Goal: Transaction & Acquisition: Book appointment/travel/reservation

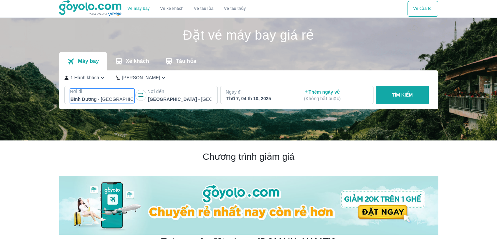
click at [107, 101] on div at bounding box center [102, 99] width 63 height 8
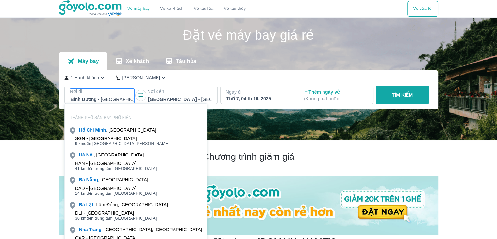
scroll to position [38, 0]
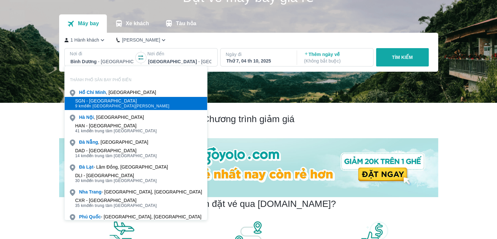
click at [114, 101] on div "SGN - [GEOGRAPHIC_DATA]" at bounding box center [122, 100] width 94 height 5
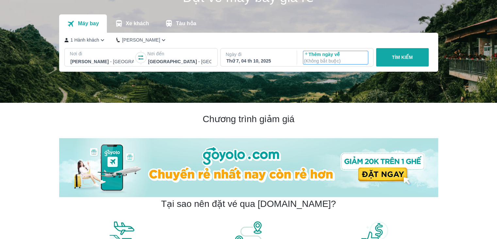
click at [316, 60] on p "( Không bắt buộc )" at bounding box center [335, 61] width 63 height 7
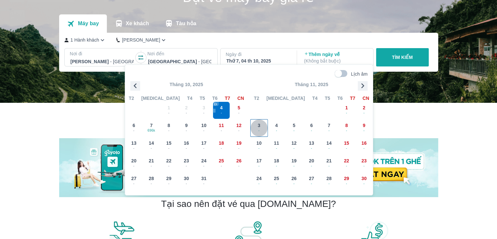
click at [264, 130] on span "-" at bounding box center [259, 130] width 17 height 5
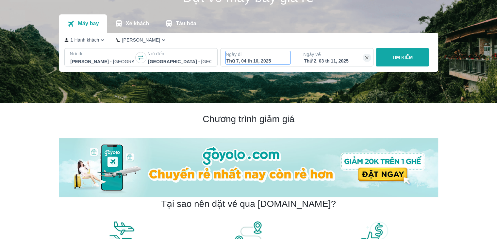
click at [258, 60] on div "Thứ 7, 04 th 10, 2025" at bounding box center [258, 61] width 63 height 7
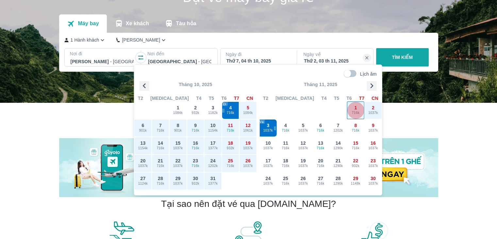
click at [354, 111] on span "716k" at bounding box center [355, 112] width 17 height 5
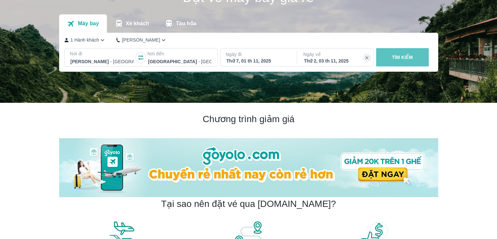
click at [399, 58] on p "TÌM KIẾM" at bounding box center [402, 57] width 21 height 7
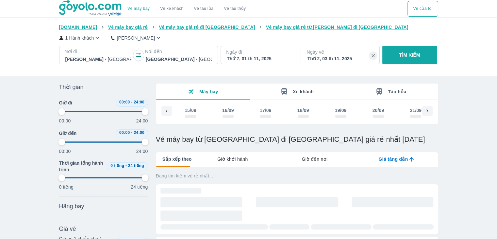
type input "97.9166666666667"
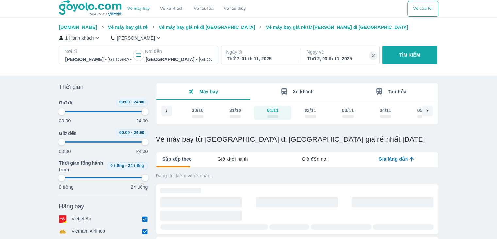
type input "97.9166666666667"
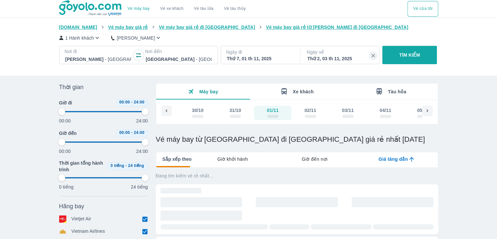
type input "97.9166666666667"
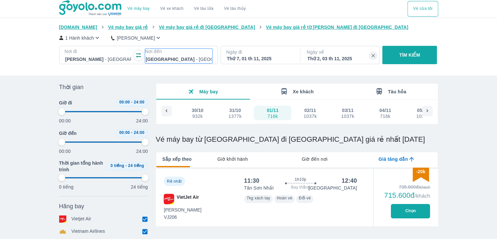
click at [166, 59] on div at bounding box center [179, 59] width 66 height 8
type input "97.9166666666667"
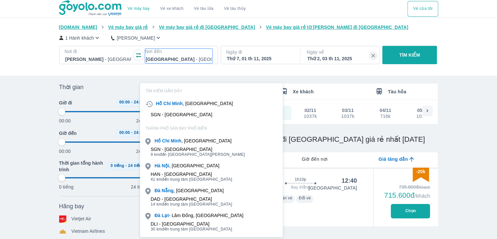
scroll to position [38, 0]
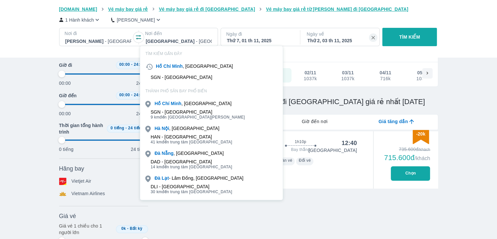
click at [180, 132] on div "[GEOGRAPHIC_DATA] , [GEOGRAPHIC_DATA]" at bounding box center [211, 128] width 143 height 9
type input "97.9166666666667"
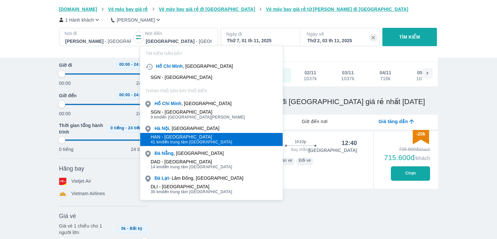
click at [178, 135] on div "HAN - [GEOGRAPHIC_DATA]" at bounding box center [192, 136] width 82 height 5
type input "97.9166666666667"
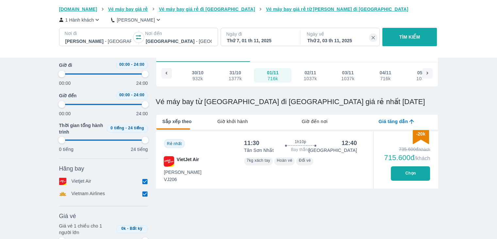
type input "97.9166666666667"
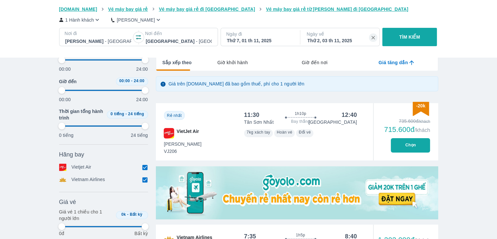
type input "97.9166666666667"
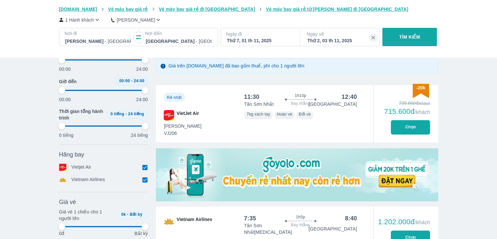
type input "97.9166666666667"
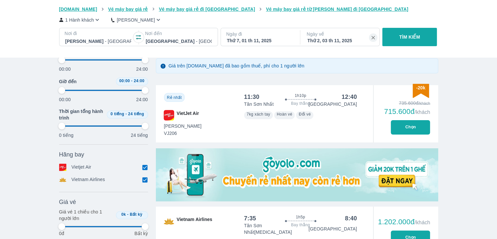
type input "97.9166666666667"
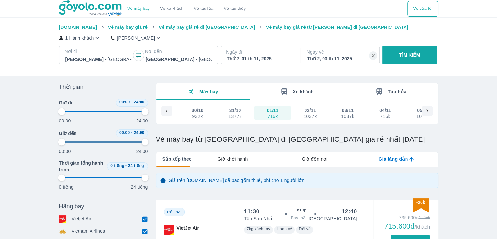
click at [414, 50] on button "TÌM KIẾM" at bounding box center [410, 55] width 55 height 18
type input "97.9166666666667"
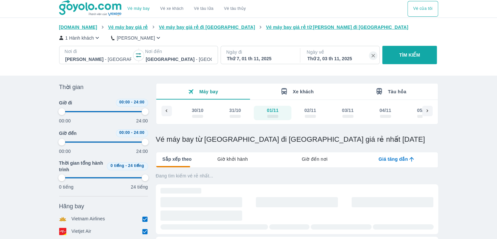
type input "97.9166666666667"
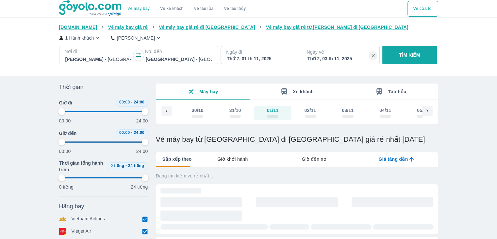
type input "97.9166666666667"
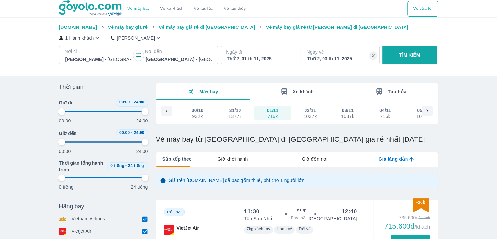
type input "97.9166666666667"
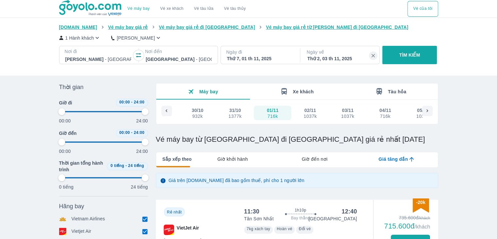
type input "97.9166666666667"
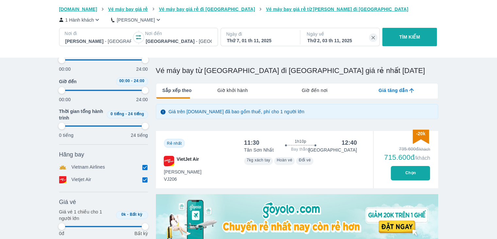
type input "97.9166666666667"
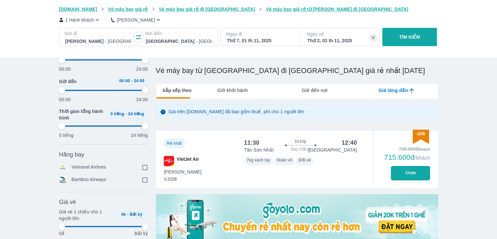
type input "97.9166666666667"
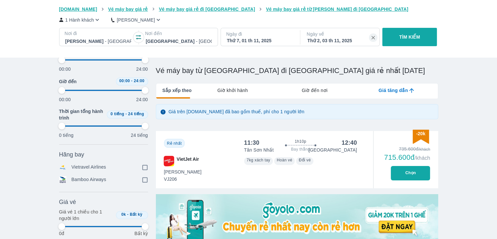
type input "97.9166666666667"
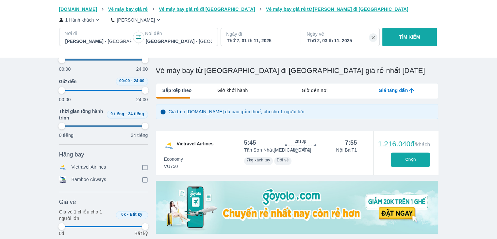
type input "97.9166666666667"
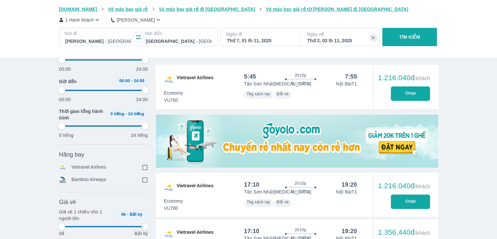
type input "97.9166666666667"
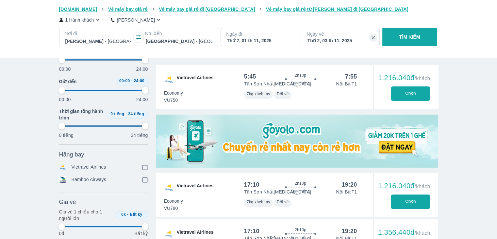
type input "97.9166666666667"
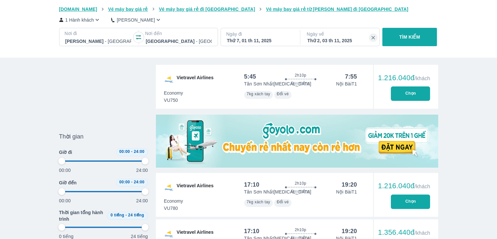
scroll to position [235, 0]
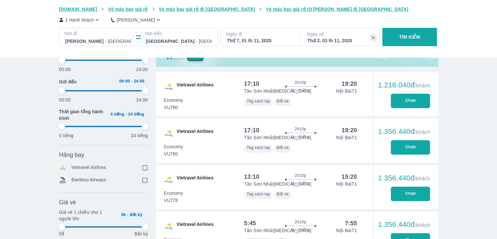
type input "97.9166666666667"
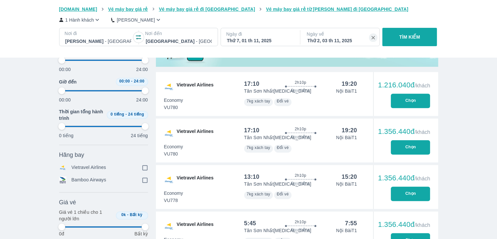
type input "97.9166666666667"
checkbox input "true"
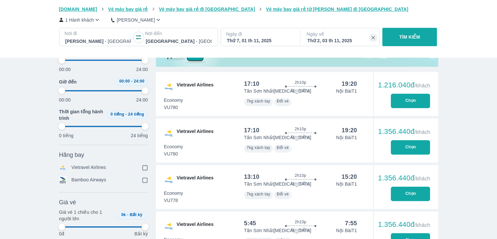
checkbox input "true"
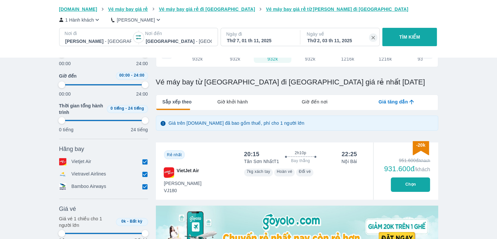
type input "97.9166666666667"
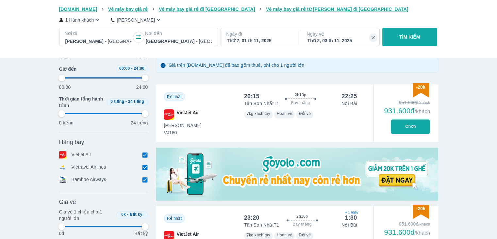
type input "97.9166666666667"
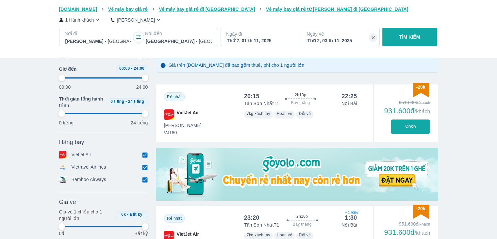
type input "97.9166666666667"
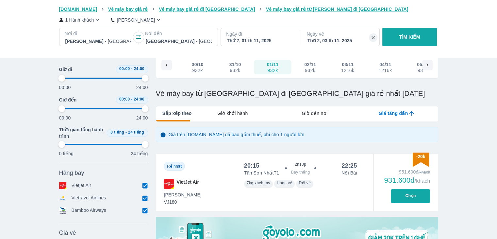
scroll to position [0, 0]
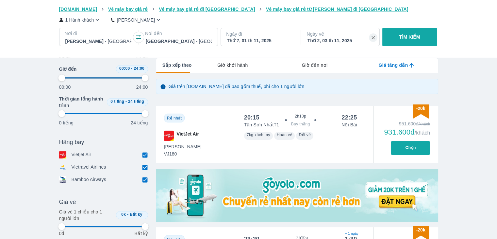
type input "97.9166666666667"
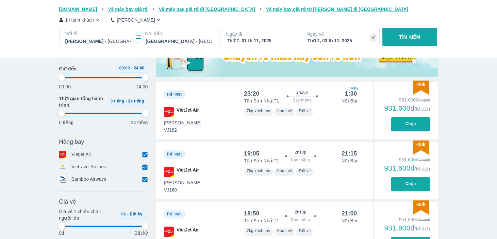
type input "97.9166666666667"
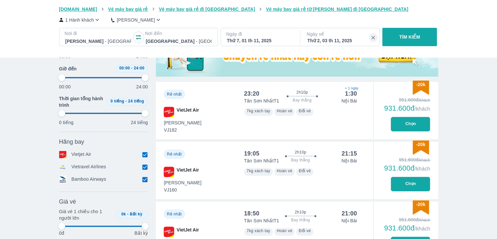
type input "97.9166666666667"
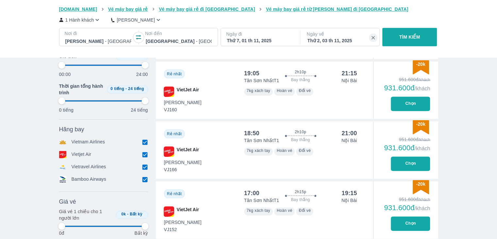
scroll to position [324, 0]
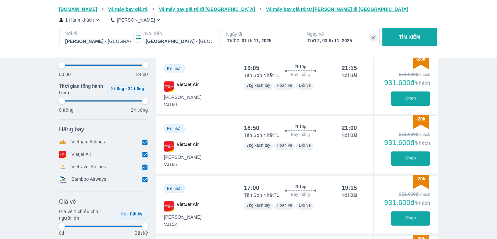
type input "97.9166666666667"
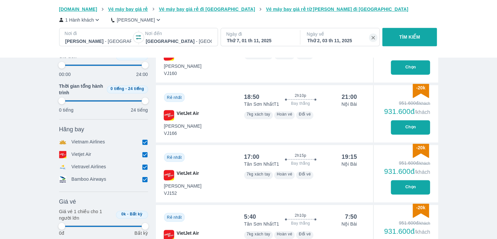
type input "97.9166666666667"
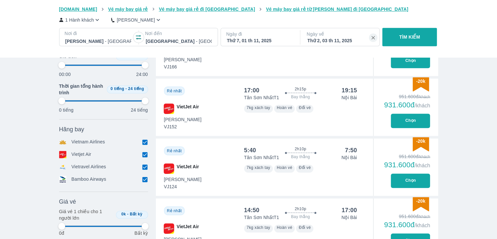
scroll to position [425, 0]
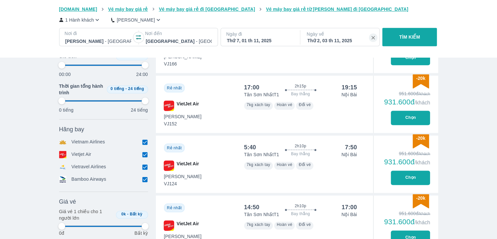
type input "97.9166666666667"
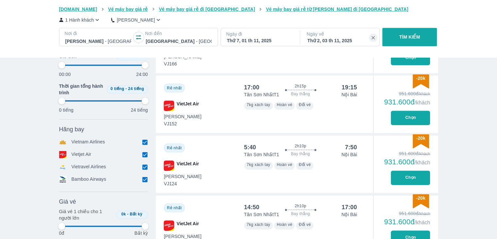
type input "97.9166666666667"
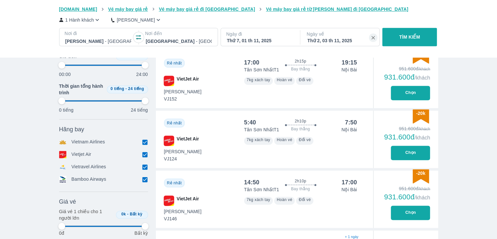
type input "97.9166666666667"
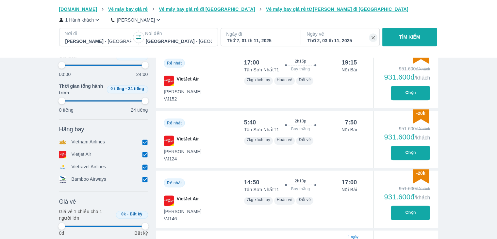
type input "97.9166666666667"
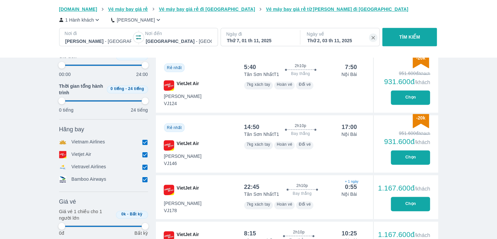
scroll to position [505, 0]
type input "97.9166666666667"
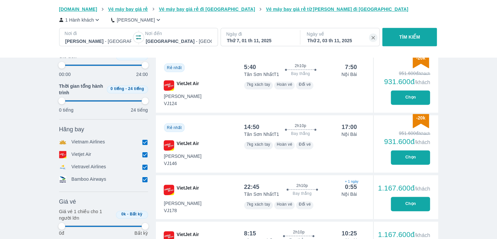
type input "97.9166666666667"
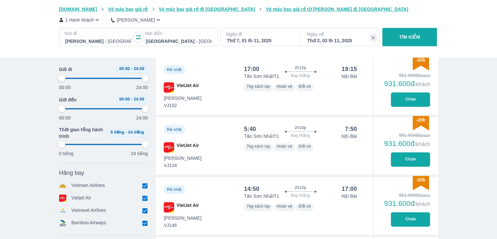
scroll to position [433, 0]
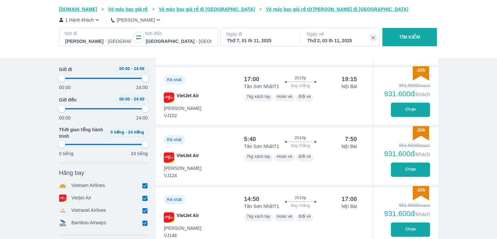
type input "97.9166666666667"
click at [404, 167] on button "Chọn" at bounding box center [410, 169] width 39 height 14
type input "97.9166666666667"
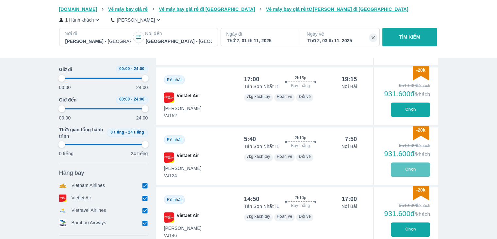
type input "97.9166666666667"
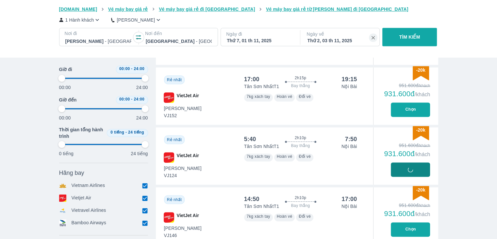
type input "97.9166666666667"
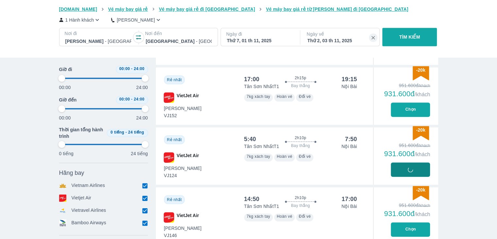
type input "97.9166666666667"
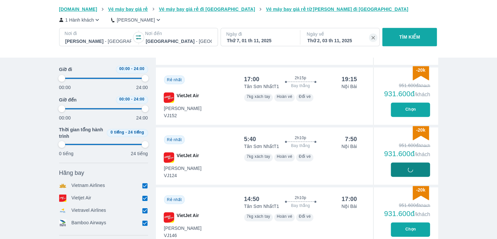
type input "97.9166666666667"
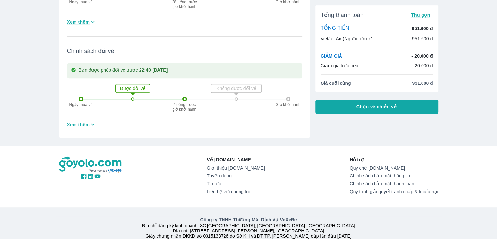
scroll to position [256, 0]
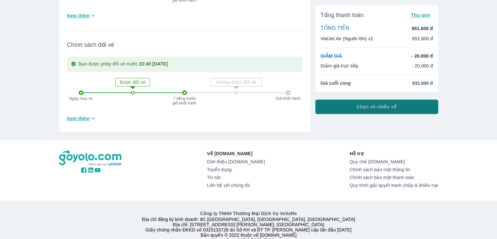
click at [351, 104] on button "Chọn vé chiều về" at bounding box center [377, 106] width 123 height 14
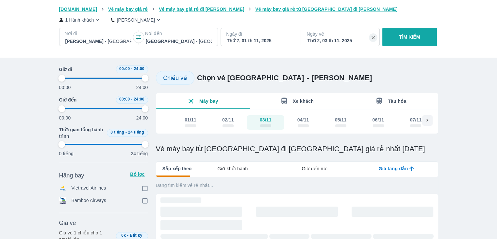
scroll to position [12, 0]
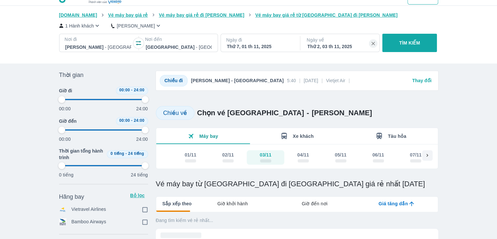
type input "97.9166666666667"
checkbox input "true"
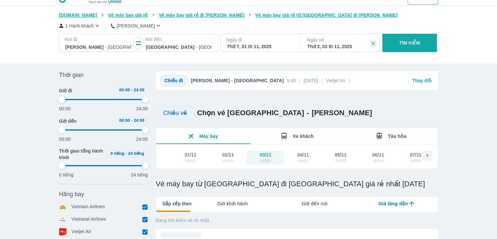
type input "97.9166666666667"
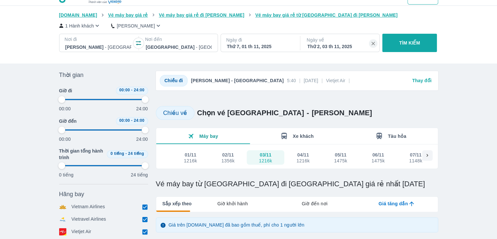
scroll to position [0, 0]
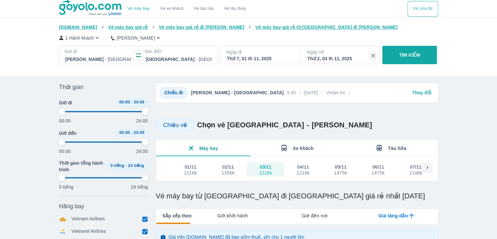
type input "97.9166666666667"
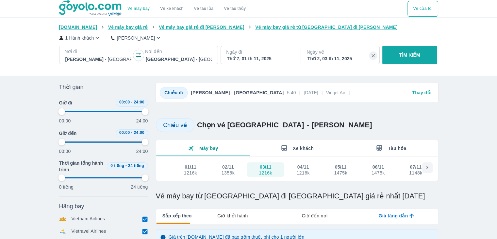
type input "97.9166666666667"
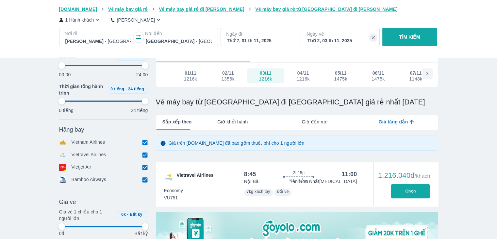
type input "97.9166666666667"
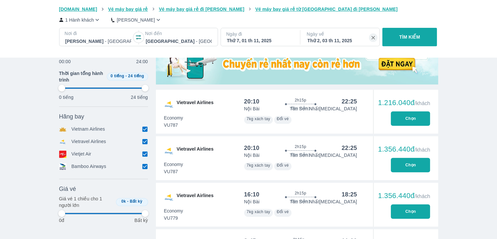
type input "97.9166666666667"
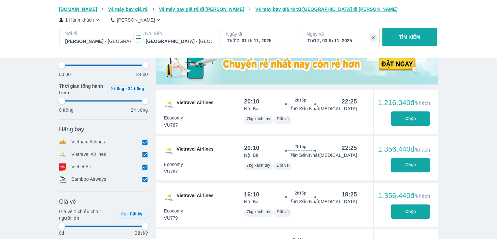
type input "97.9166666666667"
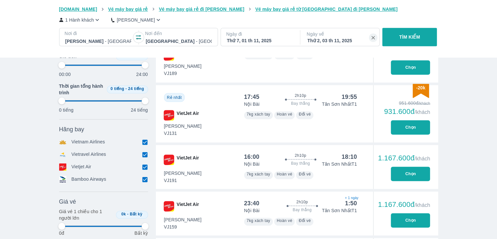
type input "97.9166666666667"
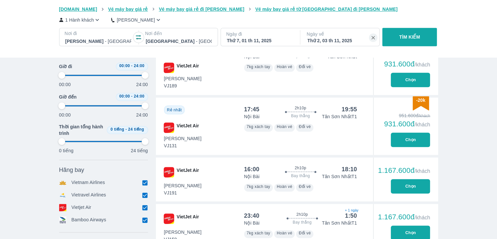
type input "97.9166666666667"
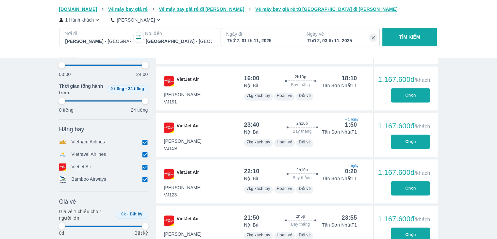
type input "97.9166666666667"
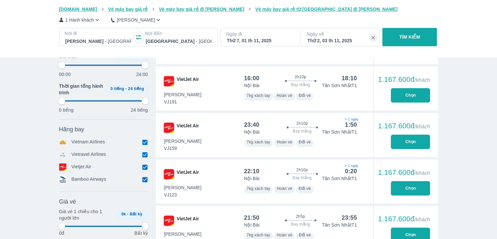
type input "97.9166666666667"
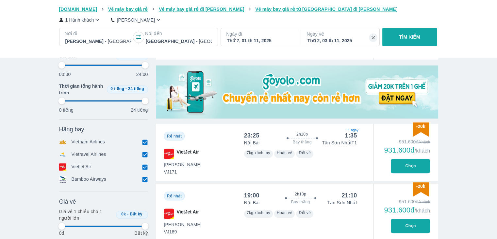
scroll to position [254, 0]
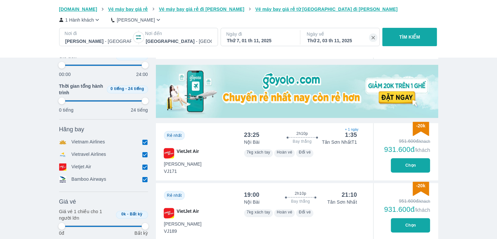
type input "97.9166666666667"
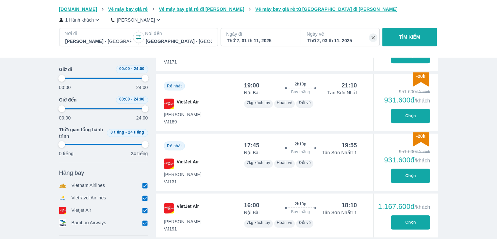
scroll to position [281, 0]
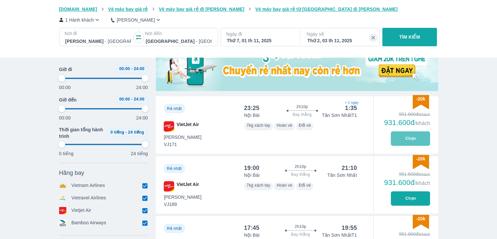
click at [419, 138] on button "Chọn" at bounding box center [410, 138] width 39 height 14
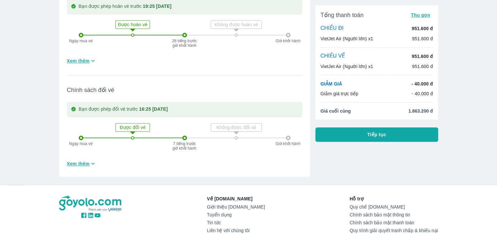
scroll to position [558, 0]
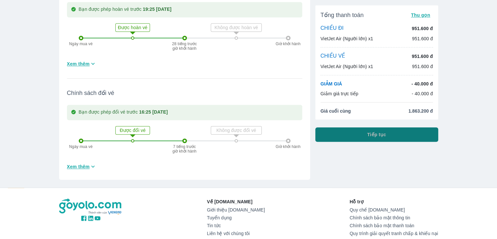
click at [375, 135] on span "Tiếp tục" at bounding box center [377, 134] width 19 height 7
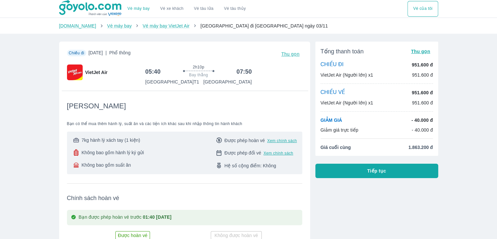
scroll to position [60, 0]
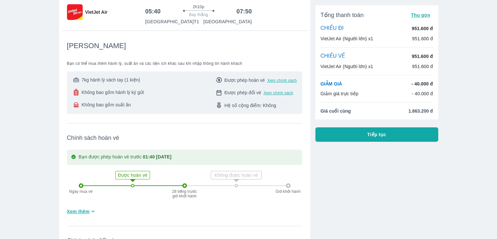
click at [116, 79] on span "7kg hành lý xách tay (1 kiện)" at bounding box center [111, 80] width 59 height 7
click at [77, 94] on icon at bounding box center [76, 92] width 5 height 7
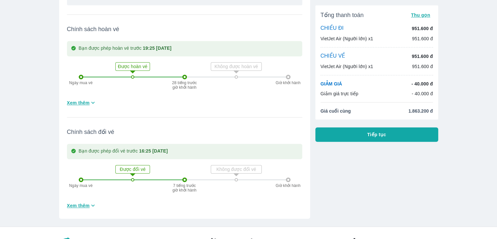
scroll to position [519, 0]
click at [228, 71] on div "Không được hoàn vé" at bounding box center [236, 67] width 51 height 9
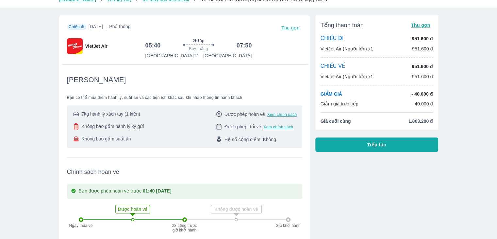
scroll to position [0, 0]
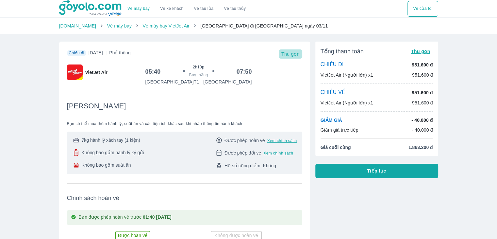
click at [291, 54] on span "Thu gọn" at bounding box center [291, 53] width 18 height 5
